Goal: Task Accomplishment & Management: Manage account settings

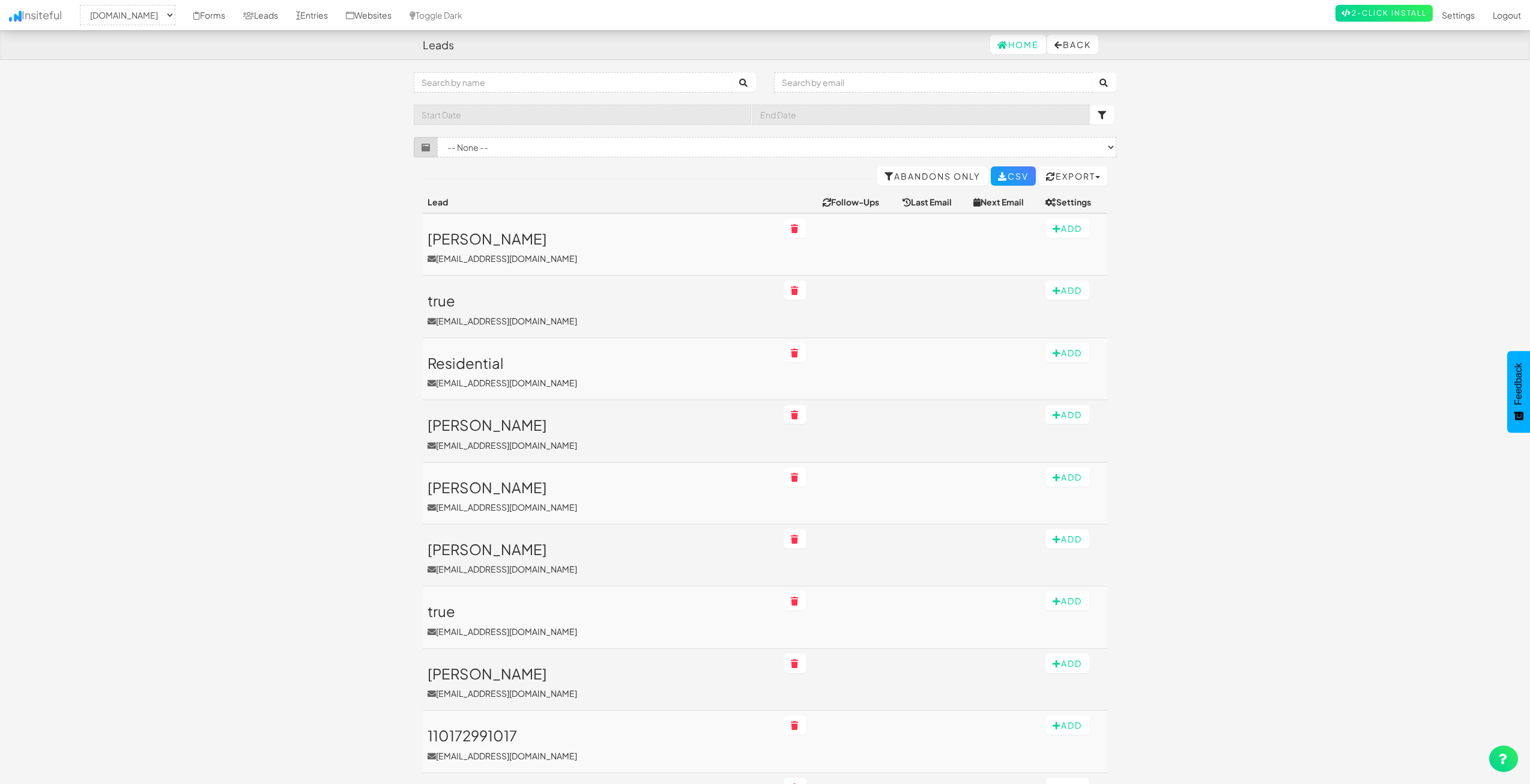
select select "2362"
click at [443, 241] on h3 "Angie" at bounding box center [600, 238] width 346 height 15
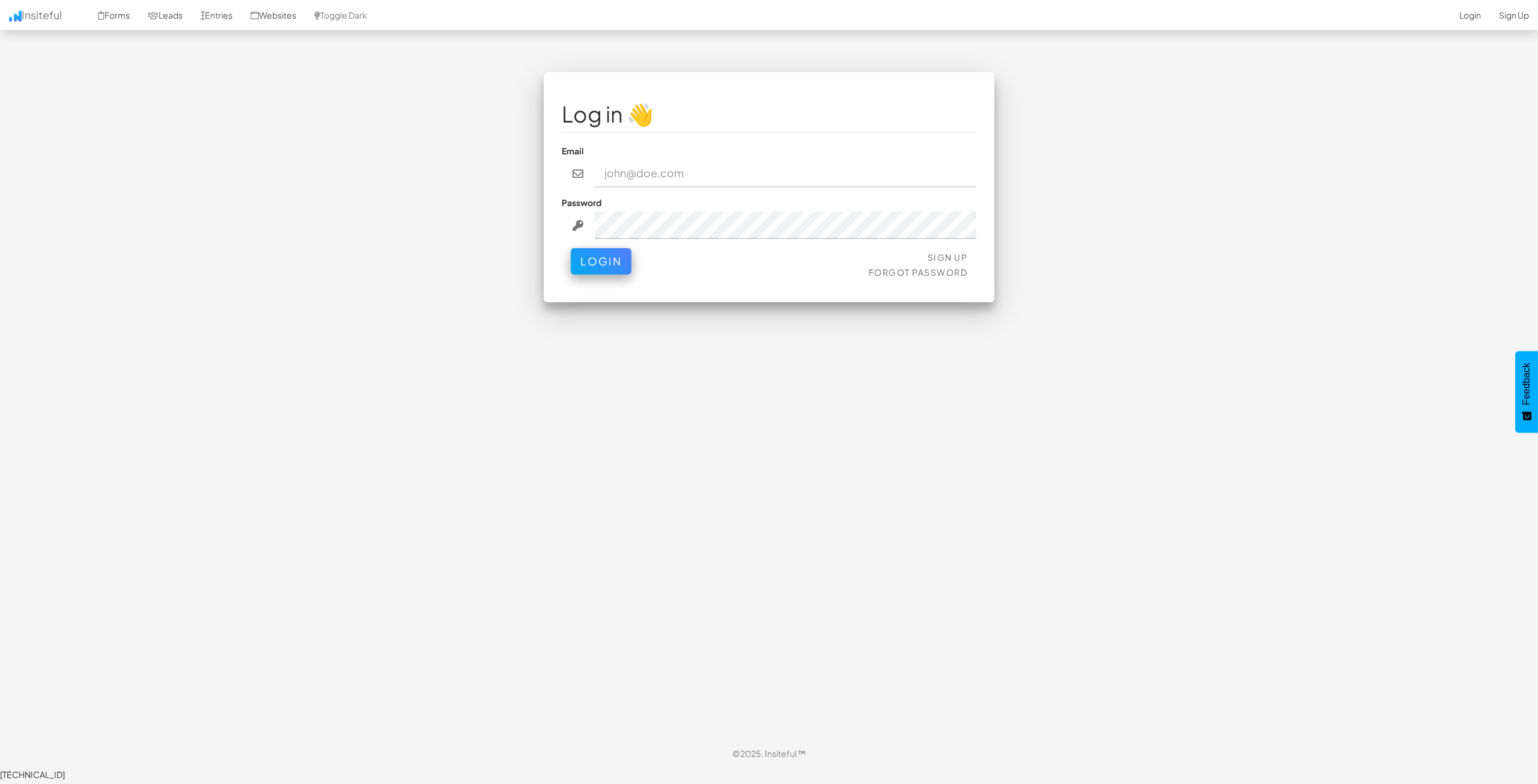
type input "[EMAIL_ADDRESS][DOMAIN_NAME]"
click at [582, 269] on button "Login" at bounding box center [601, 258] width 61 height 26
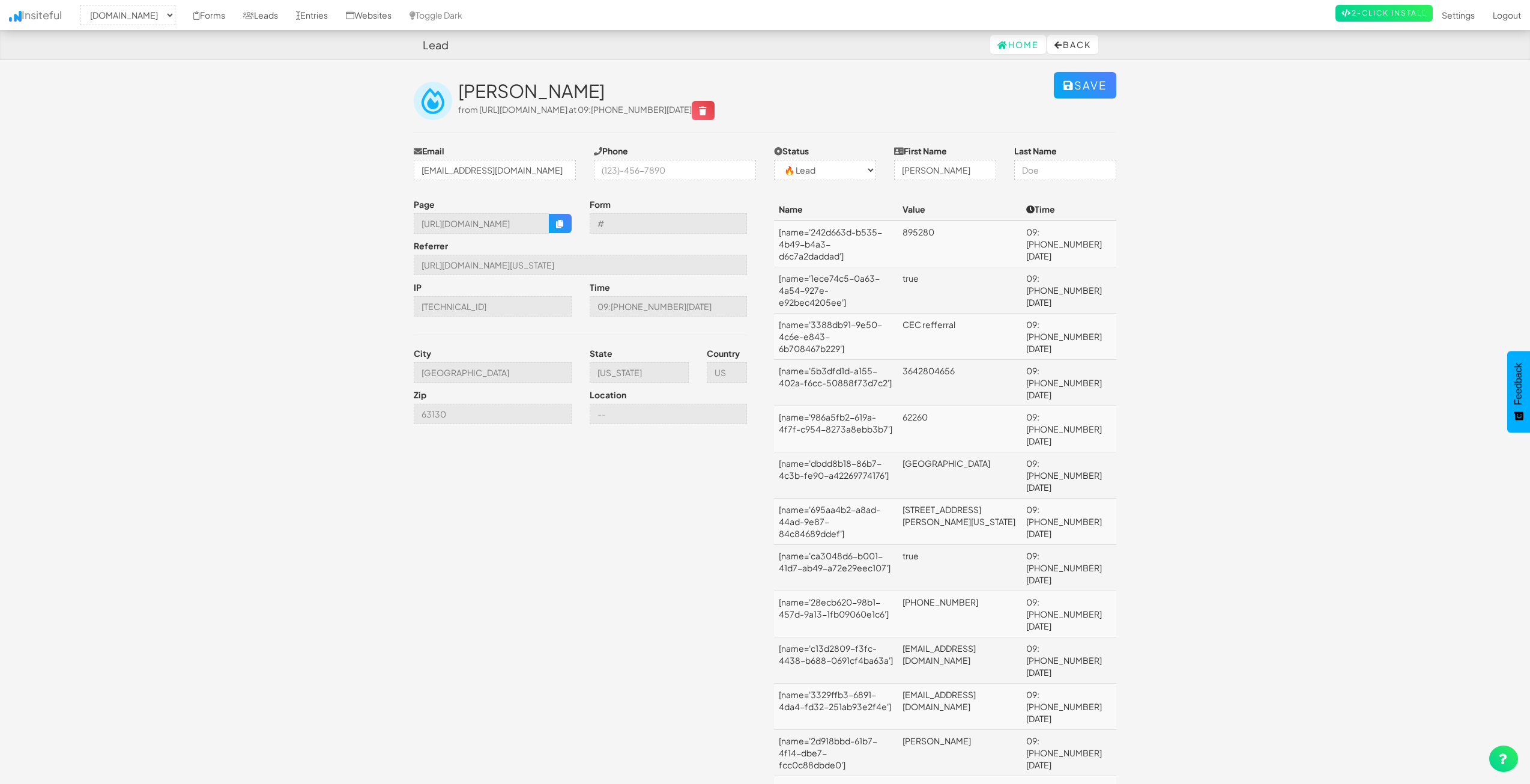
select select "2362"
select select "0"
drag, startPoint x: 812, startPoint y: 232, endPoint x: 839, endPoint y: 239, distance: 27.9
click at [839, 239] on td "[name='242d663d-b535-4b49-b4a3-d6c7a2daddad']" at bounding box center [836, 244] width 124 height 47
copy td "242d663d-b535-4b49-b4a3-d6c7a2daddad"
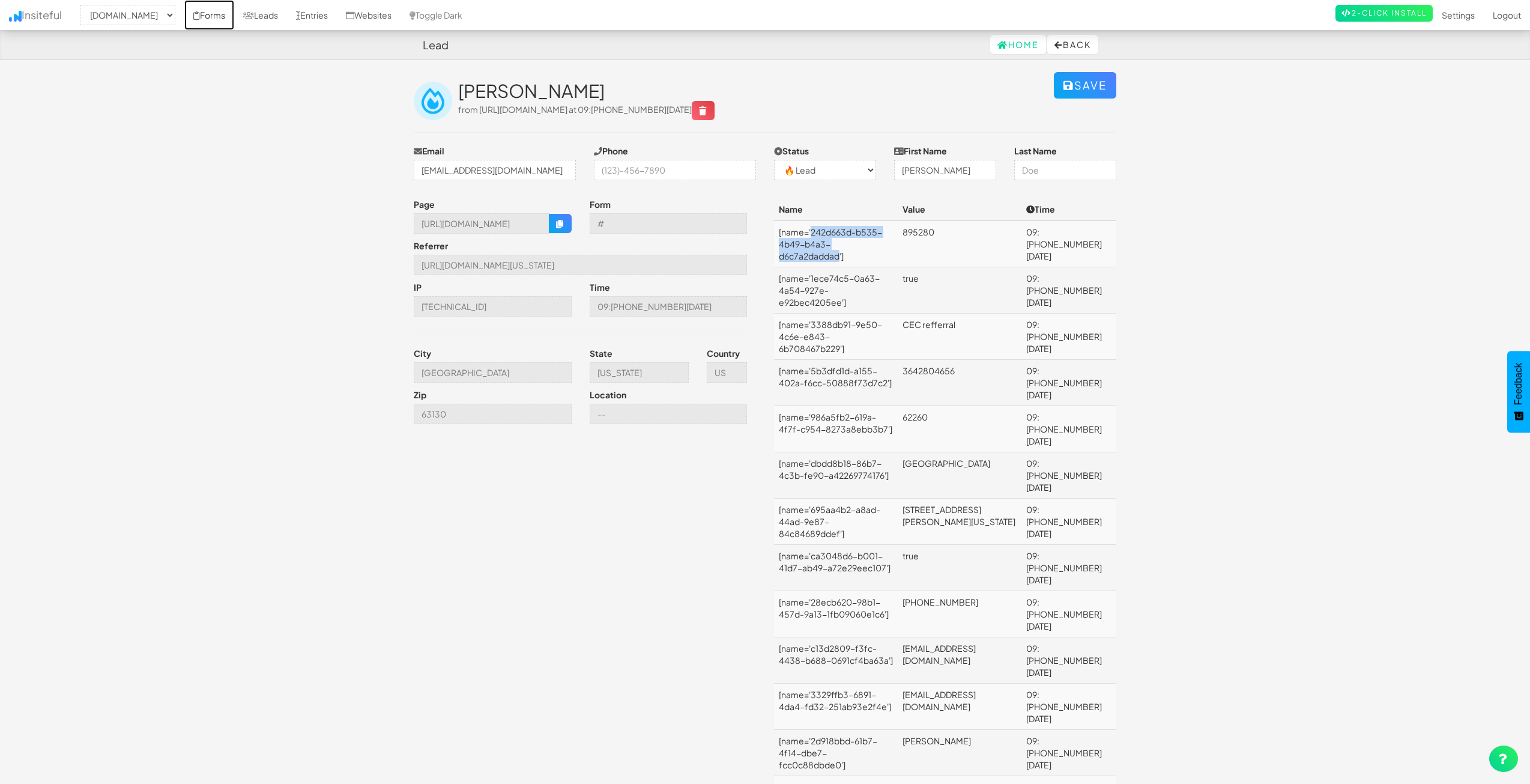
click at [234, 19] on link "Forms" at bounding box center [209, 14] width 50 height 30
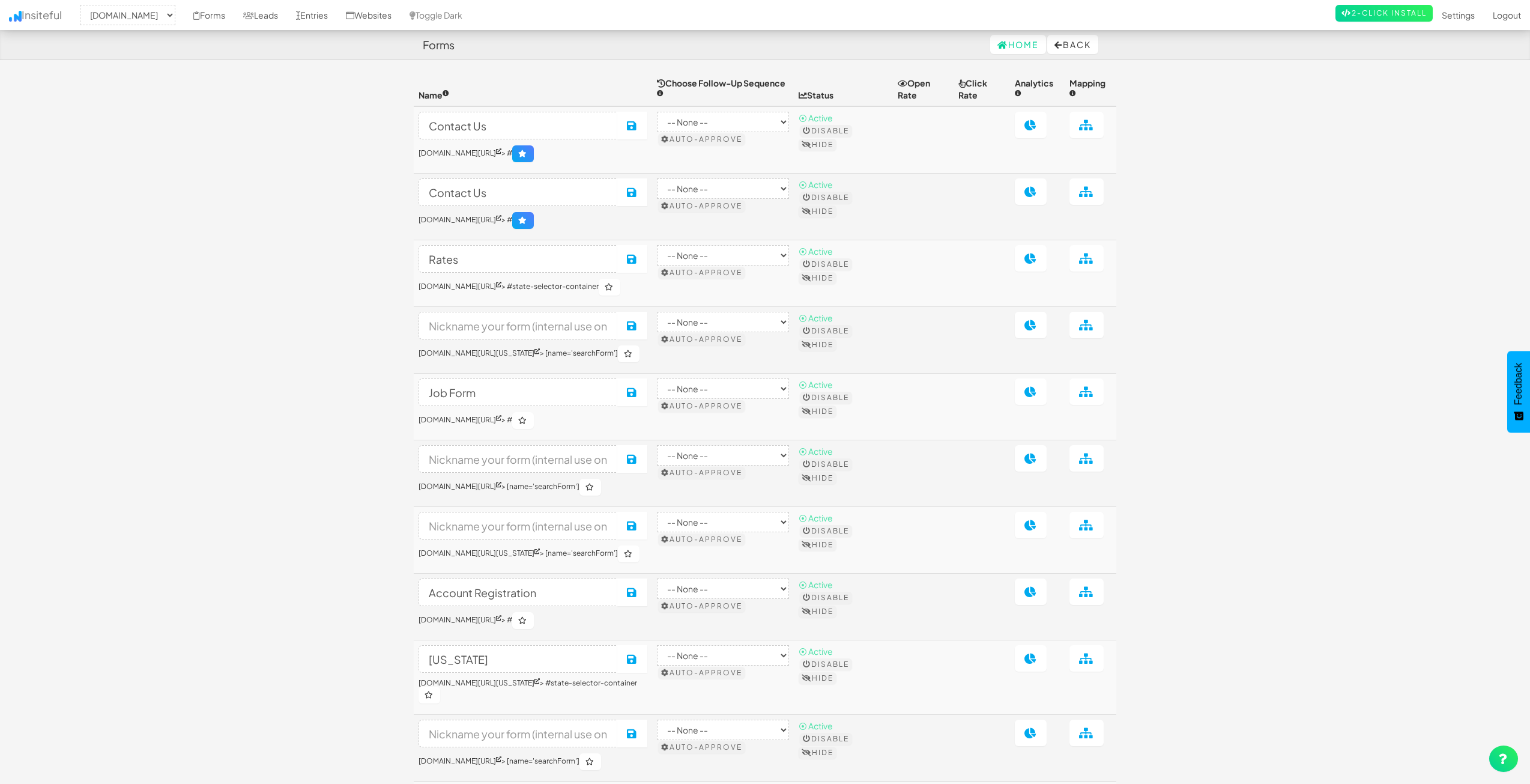
select select "2362"
